Goal: Use online tool/utility: Utilize a website feature to perform a specific function

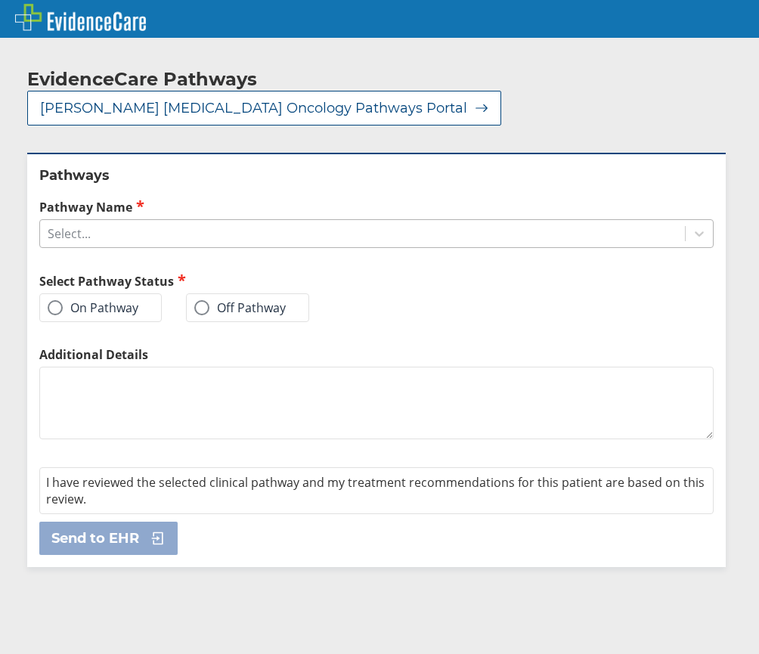
click at [172, 221] on div "Select..." at bounding box center [362, 234] width 645 height 26
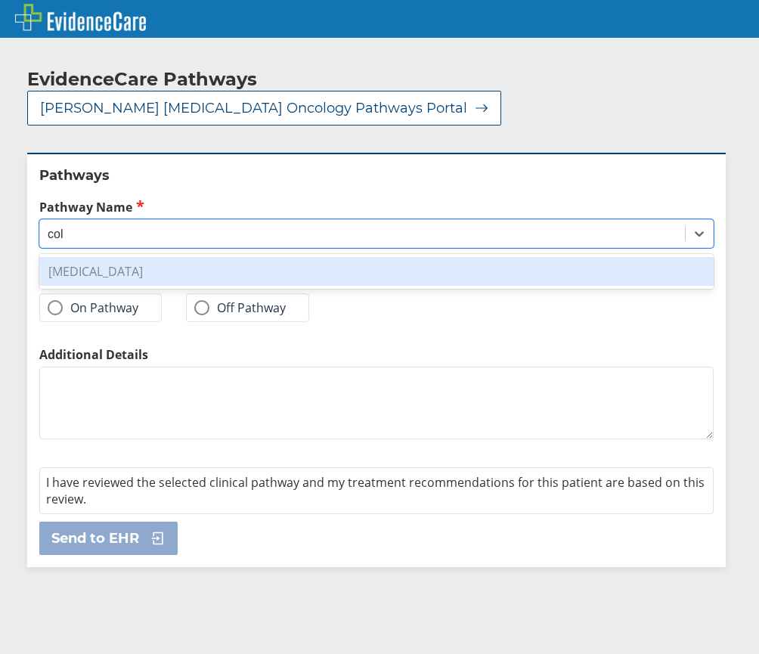
click at [149, 257] on div "[MEDICAL_DATA]" at bounding box center [376, 271] width 674 height 29
type input "col"
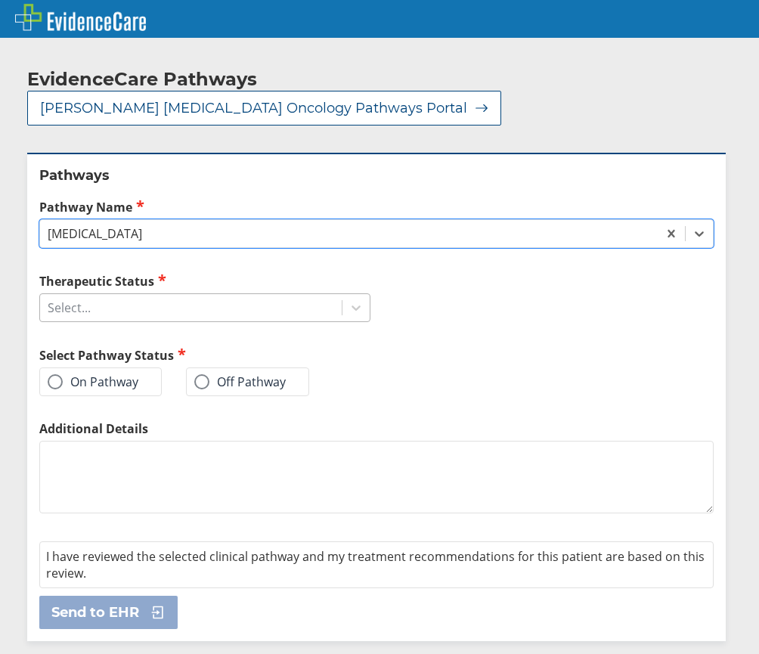
click at [119, 295] on div "Select..." at bounding box center [191, 308] width 302 height 26
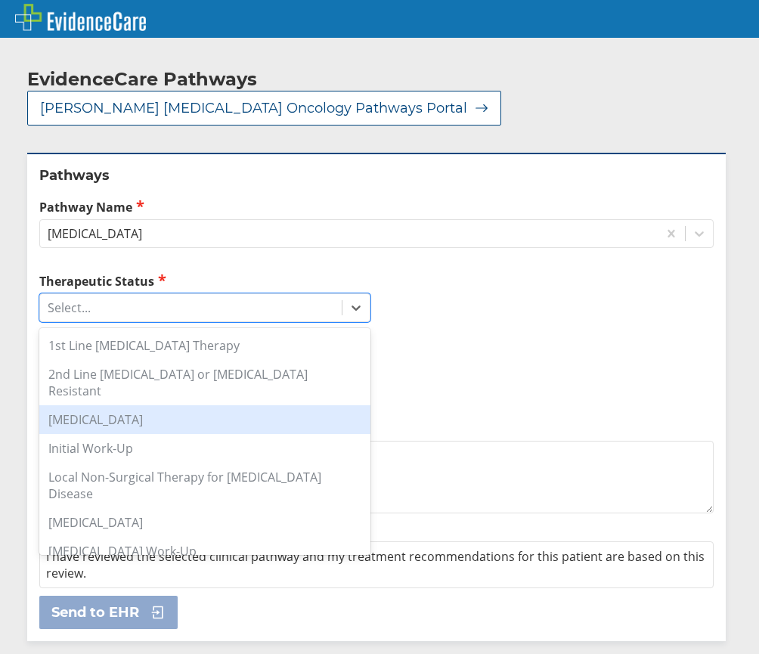
click at [135, 405] on div "[MEDICAL_DATA]" at bounding box center [204, 419] width 331 height 29
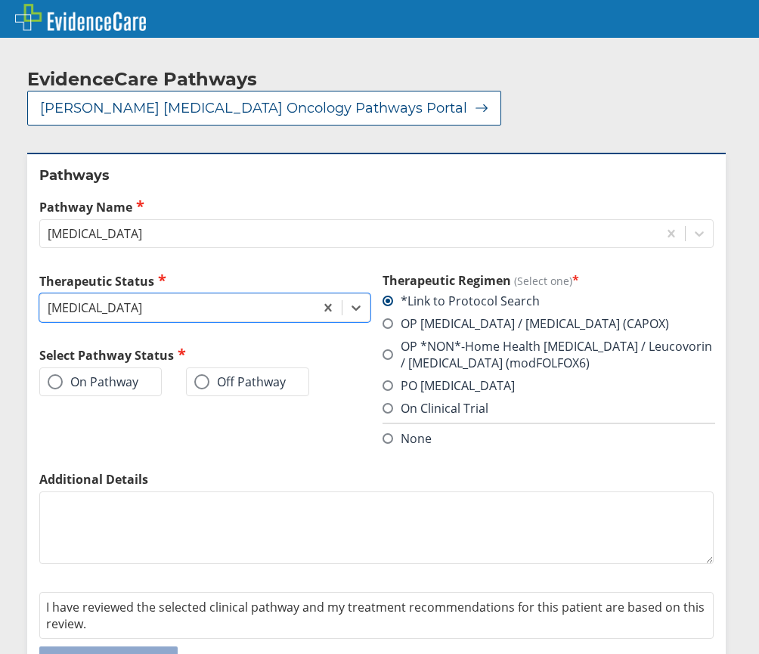
click at [383, 349] on span at bounding box center [388, 354] width 11 height 11
click at [0, 0] on input "OP *NON*-Home Health [MEDICAL_DATA] / Leucovorin / [MEDICAL_DATA] (modFOLFOX6)" at bounding box center [0, 0] width 0 height 0
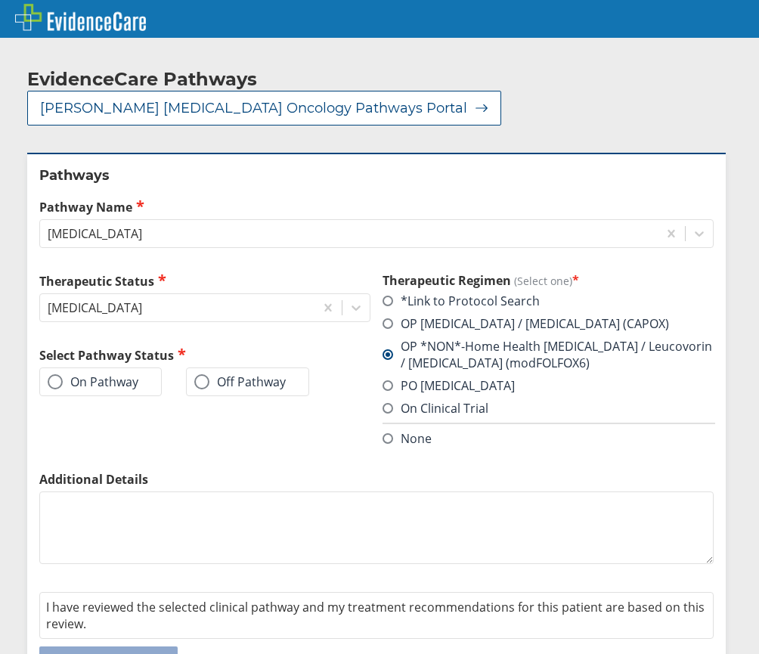
click at [116, 374] on label "On Pathway" at bounding box center [93, 381] width 91 height 15
click at [0, 0] on input "On Pathway" at bounding box center [0, 0] width 0 height 0
click at [104, 653] on span "Send to EHR" at bounding box center [95, 663] width 88 height 18
